Goal: Information Seeking & Learning: Learn about a topic

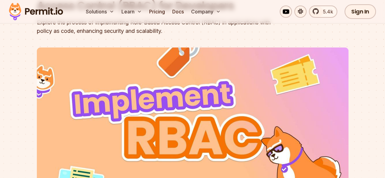
scroll to position [101, 0]
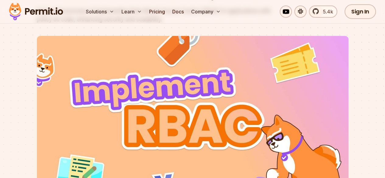
click at [378, 85] on div at bounding box center [192, 146] width 385 height 223
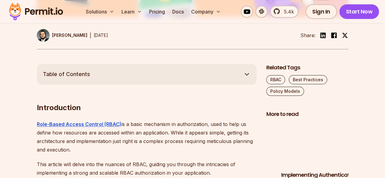
scroll to position [304, 0]
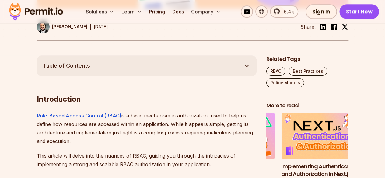
click at [234, 71] on button "Table of Contents" at bounding box center [147, 65] width 220 height 21
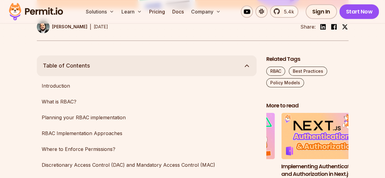
click at [234, 70] on button "Table of Contents" at bounding box center [147, 65] width 220 height 21
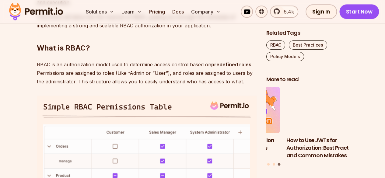
scroll to position [456, 0]
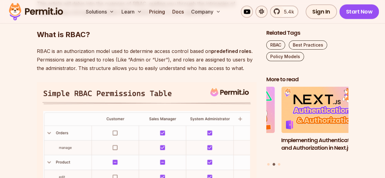
click at [83, 70] on p "RBAC is an authorization model used to determine access control based on predef…" at bounding box center [147, 60] width 220 height 26
click at [121, 70] on p "RBAC is an authorization model used to determine access control based on predef…" at bounding box center [147, 60] width 220 height 26
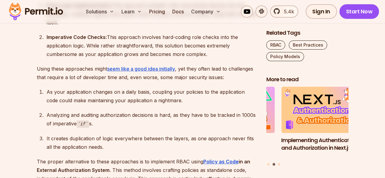
scroll to position [963, 0]
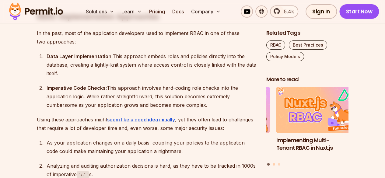
click at [273, 163] on button "Go to slide 2" at bounding box center [273, 164] width 2 height 2
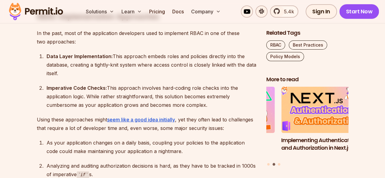
click at [296, 121] on img "2 of 3" at bounding box center [322, 110] width 90 height 51
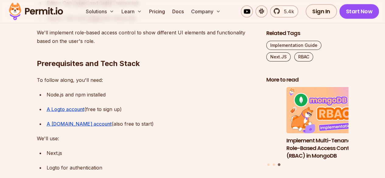
scroll to position [659, 0]
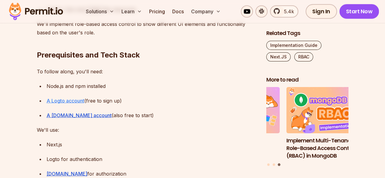
click at [71, 98] on link "A Logto account" at bounding box center [66, 101] width 38 height 6
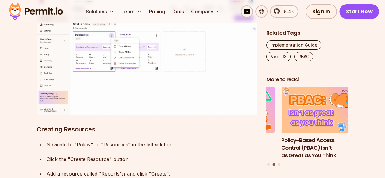
scroll to position [2179, 0]
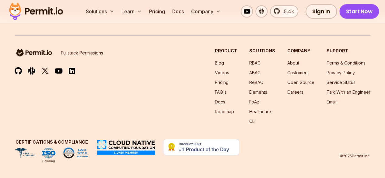
scroll to position [7196, 0]
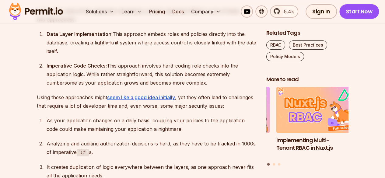
scroll to position [971, 0]
